Goal: Find contact information: Find contact information

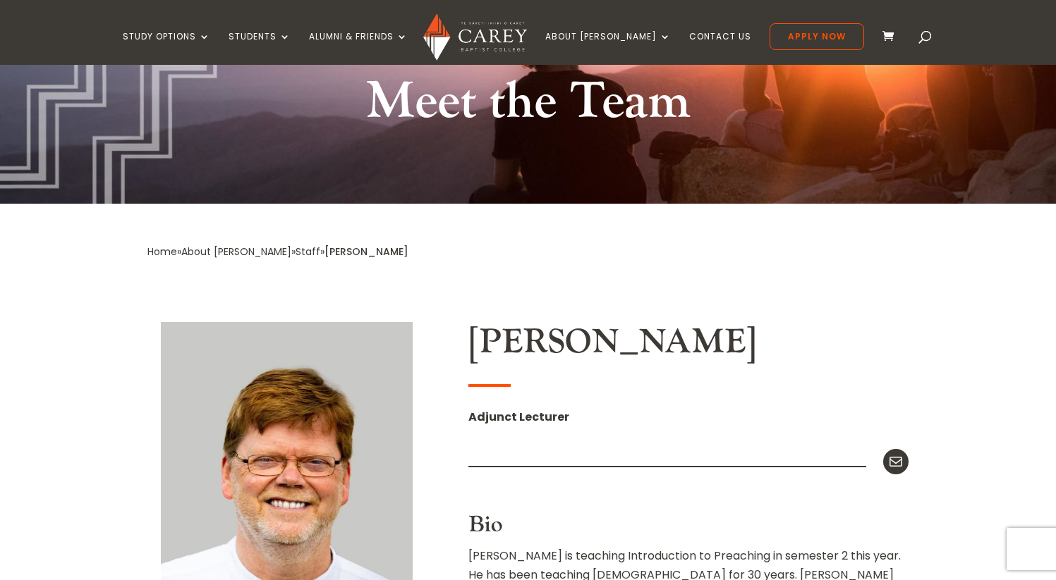
scroll to position [186, 0]
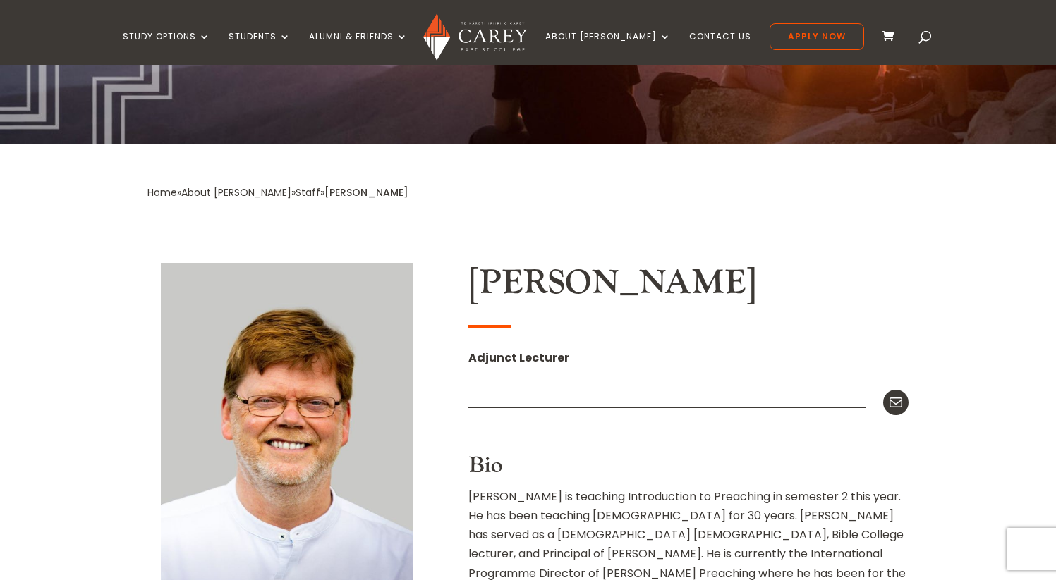
click at [295, 193] on link "Staff" at bounding box center [307, 192] width 25 height 14
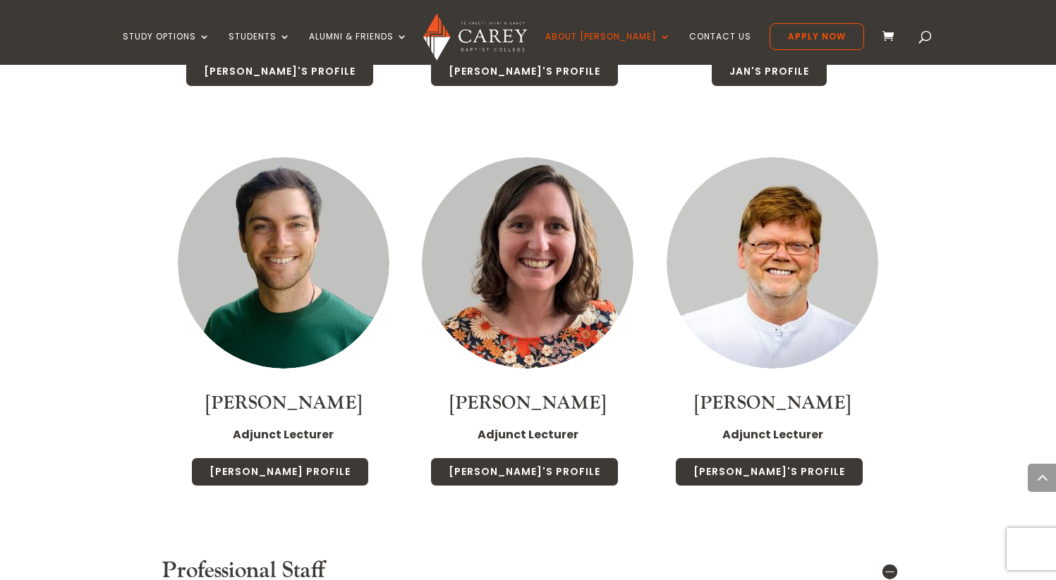
scroll to position [4054, 0]
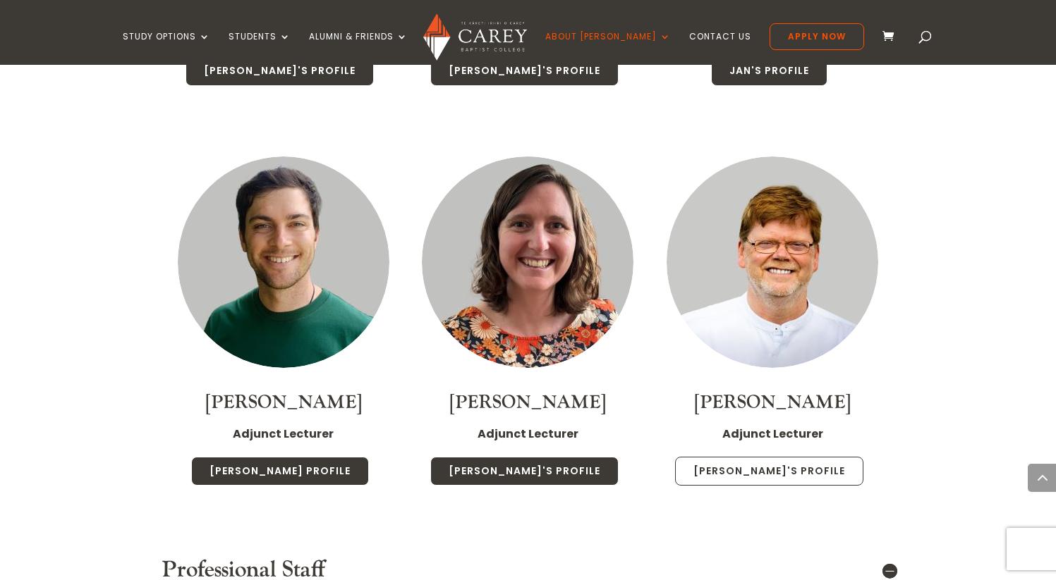
click at [717, 457] on link "Paul's Profile" at bounding box center [769, 472] width 188 height 30
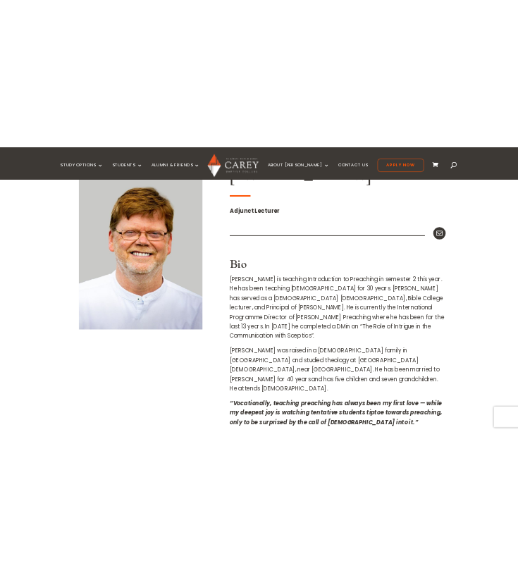
scroll to position [415, 0]
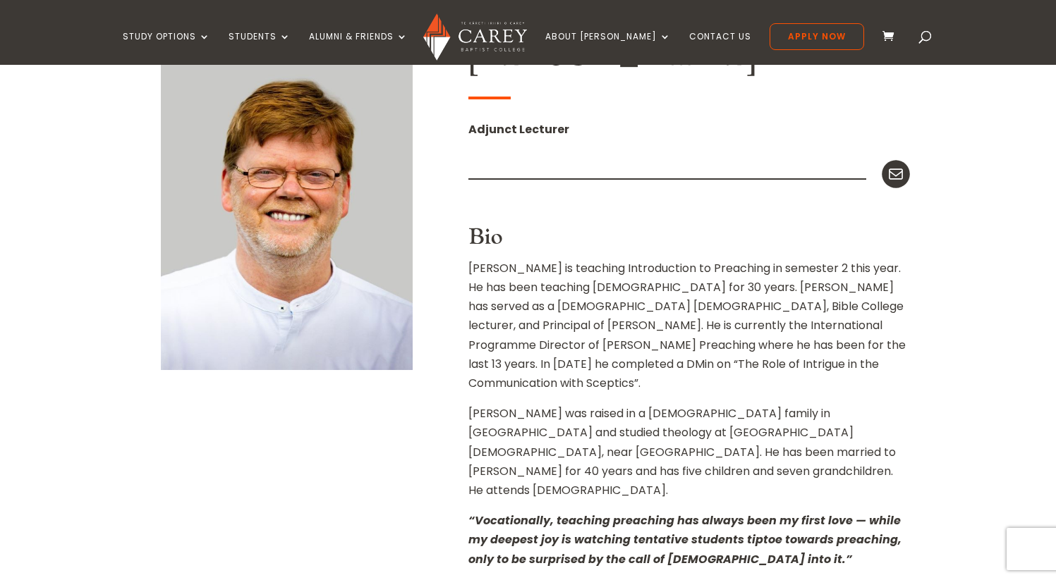
click at [895, 180] on icon at bounding box center [895, 174] width 18 height 18
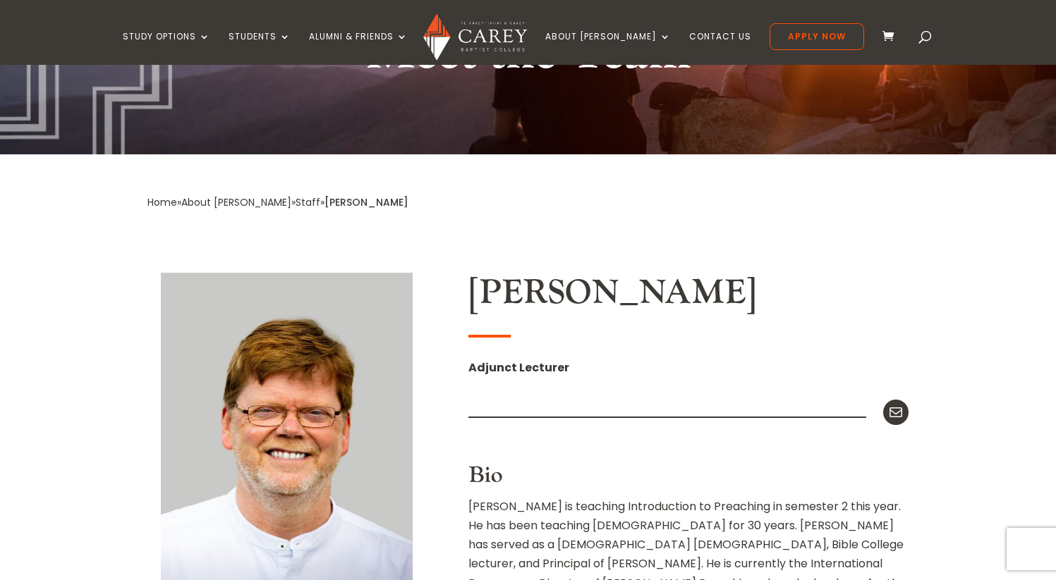
scroll to position [291, 0]
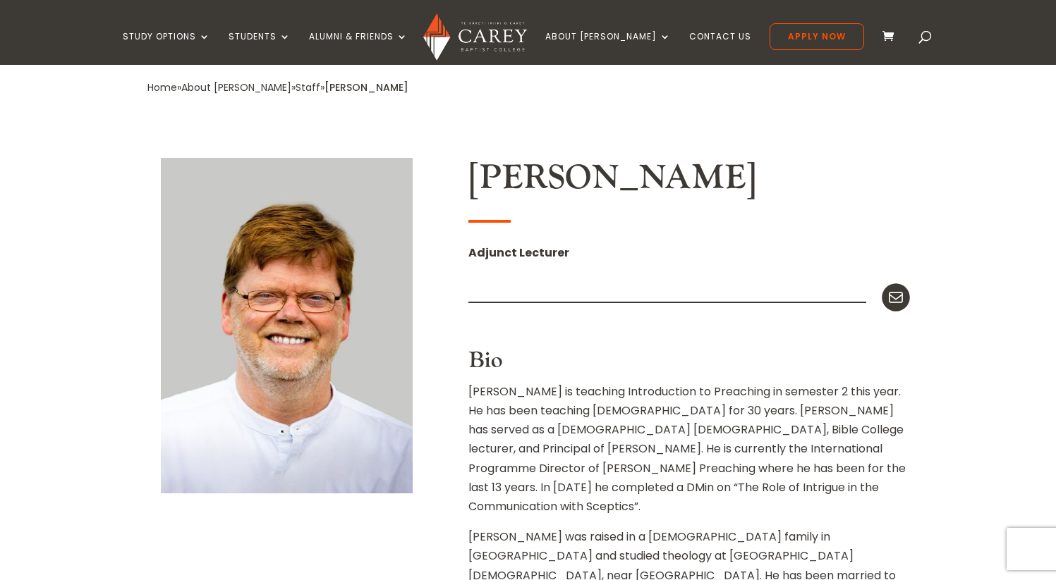
click at [895, 299] on icon at bounding box center [896, 298] width 14 height 11
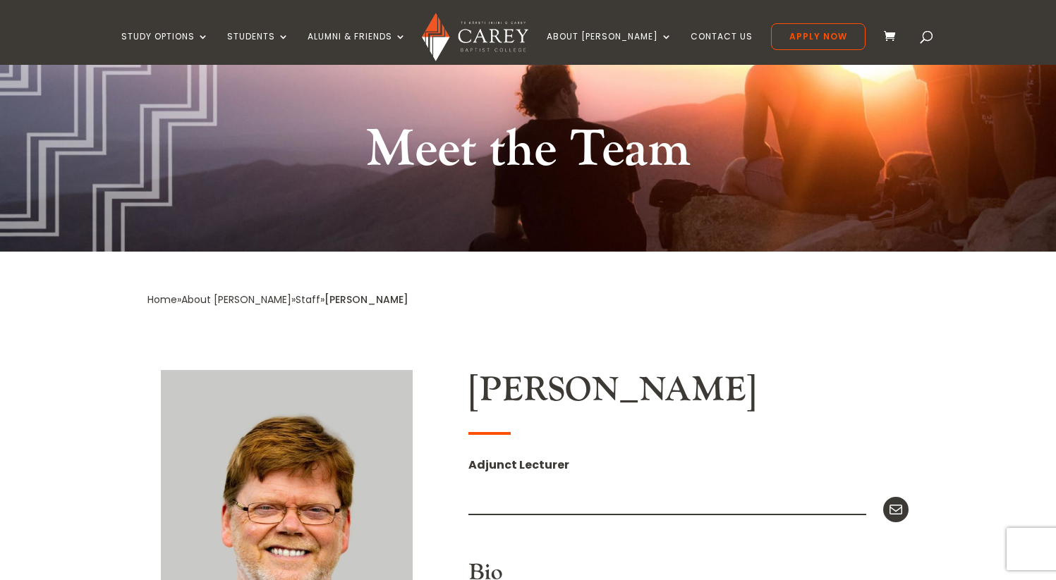
scroll to position [0, 0]
